Goal: Transaction & Acquisition: Purchase product/service

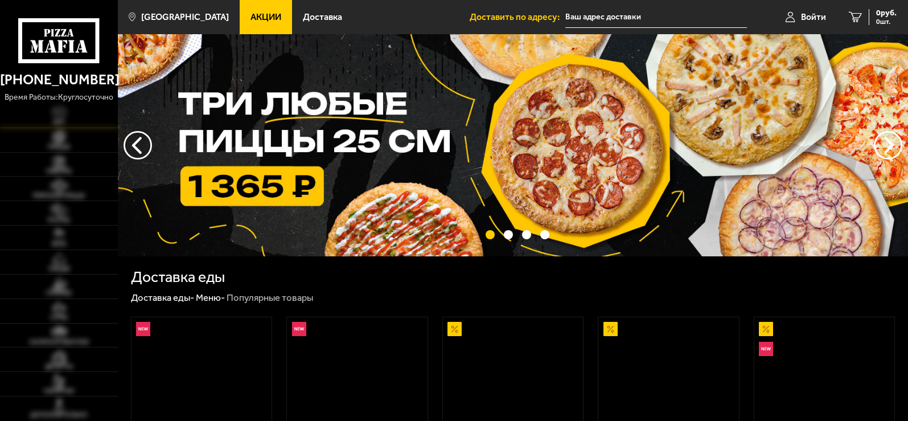
scroll to position [57, 0]
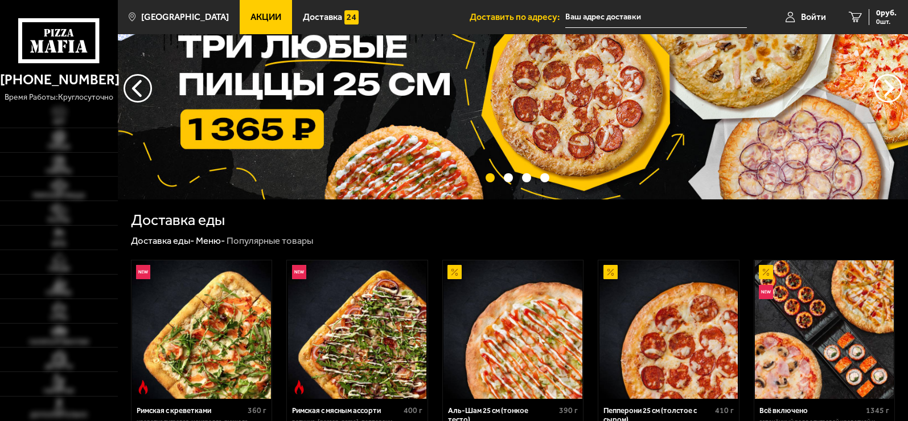
type input "[STREET_ADDRESS][PERSON_NAME]"
click at [63, 141] on img at bounding box center [59, 137] width 36 height 14
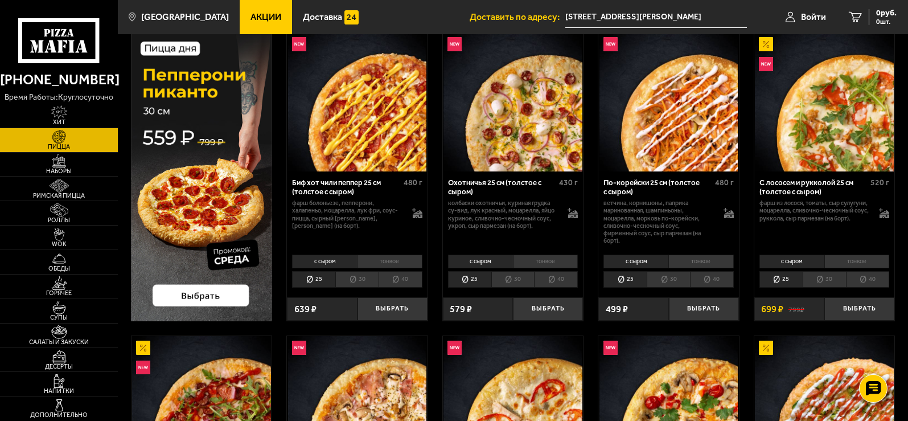
scroll to position [95, 0]
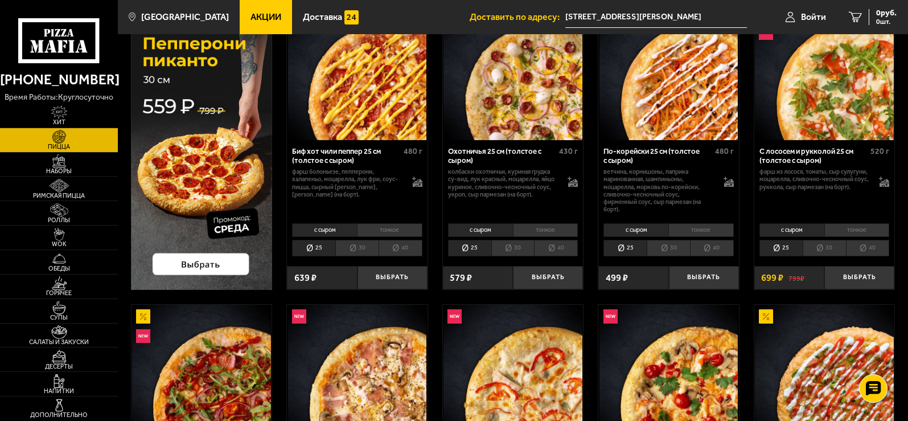
click at [354, 249] on li "30" at bounding box center [356, 248] width 43 height 16
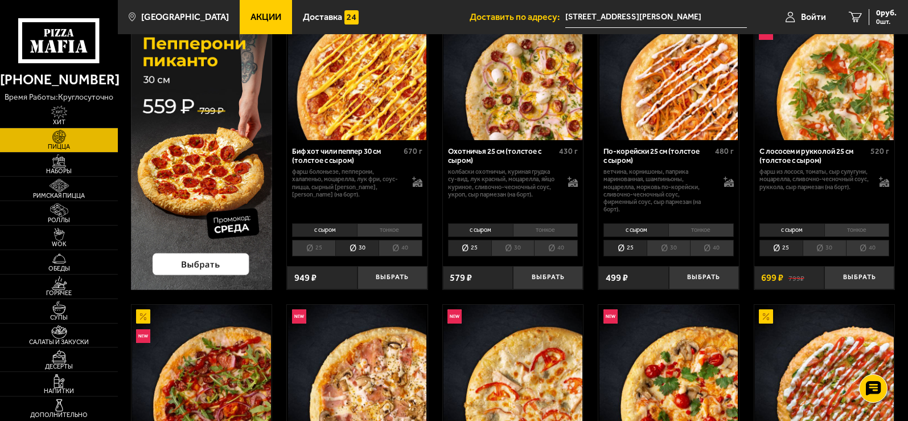
click at [387, 248] on li "40" at bounding box center [401, 248] width 44 height 16
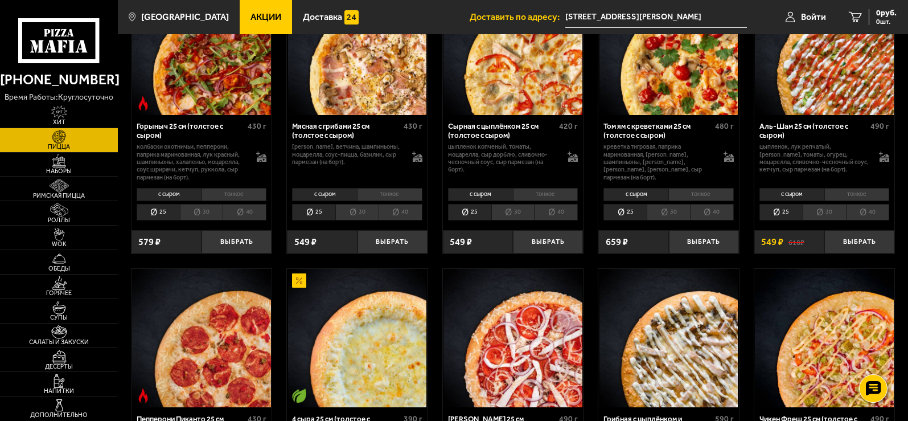
scroll to position [456, 0]
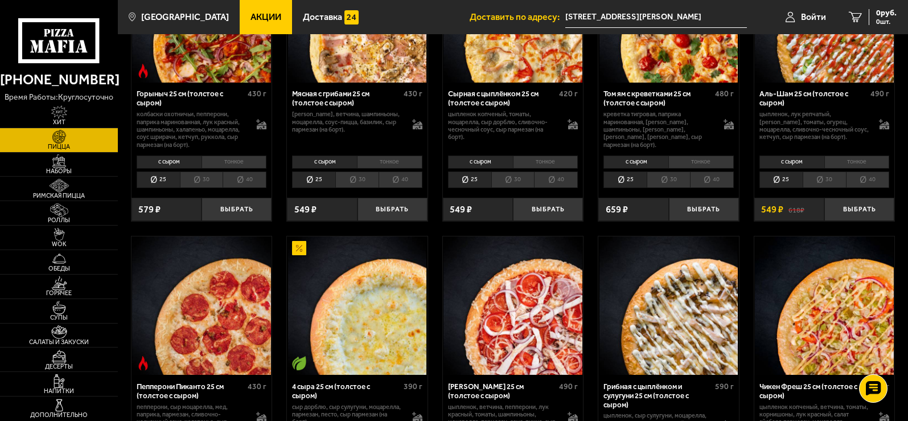
click at [883, 177] on li "40" at bounding box center [868, 179] width 44 height 16
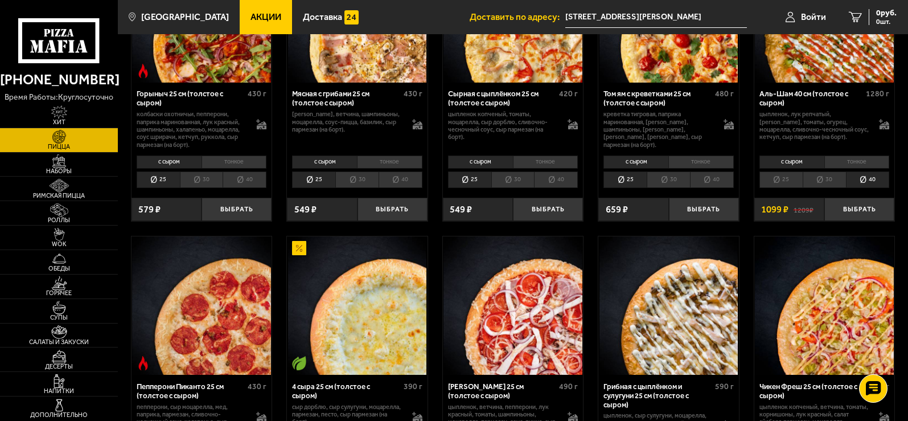
drag, startPoint x: 853, startPoint y: 190, endPoint x: 832, endPoint y: 179, distance: 24.2
click at [850, 189] on div "с сыром тонкое 25 30 40 Топпинги" at bounding box center [824, 171] width 141 height 39
click at [827, 177] on li "30" at bounding box center [824, 179] width 43 height 16
click at [868, 178] on li "40" at bounding box center [868, 179] width 44 height 16
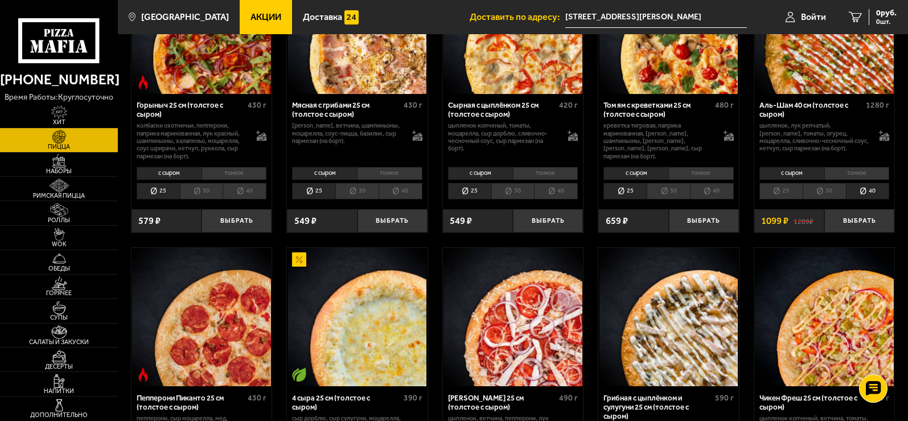
scroll to position [437, 0]
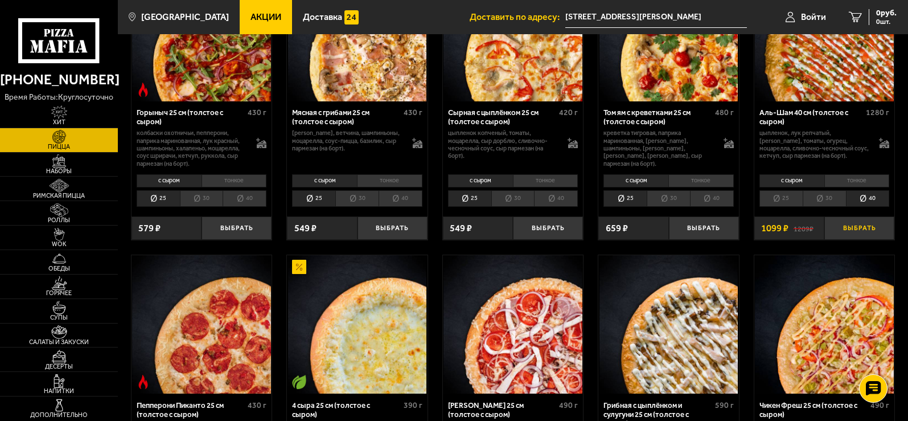
click at [849, 228] on button "Выбрать" at bounding box center [859, 227] width 70 height 23
click at [869, 18] on span "1 шт." at bounding box center [880, 21] width 34 height 7
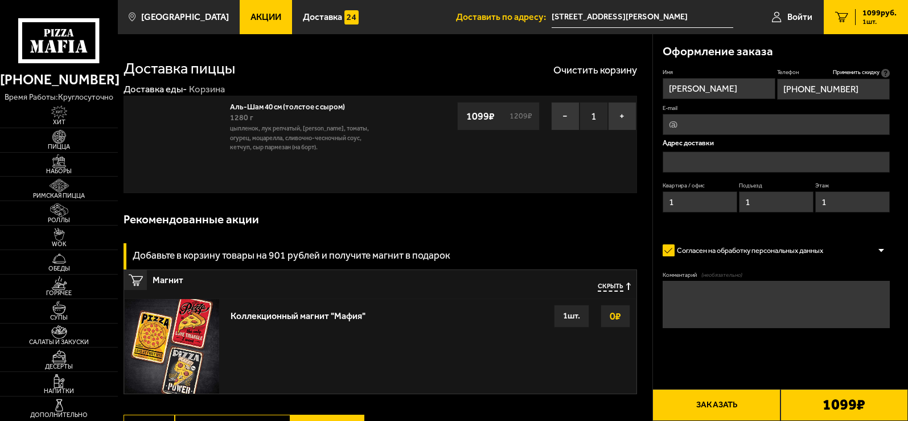
type input "[STREET_ADDRESS][PERSON_NAME]"
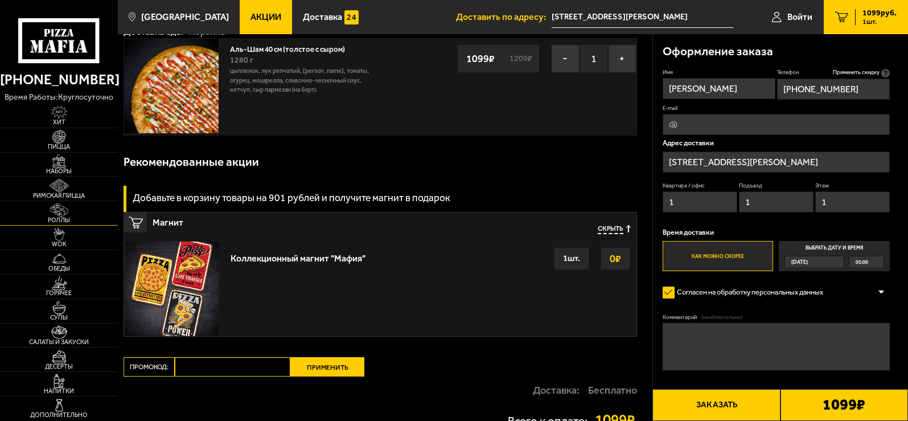
scroll to position [57, 0]
click at [62, 139] on img at bounding box center [59, 137] width 36 height 14
